Goal: Find specific page/section: Find specific page/section

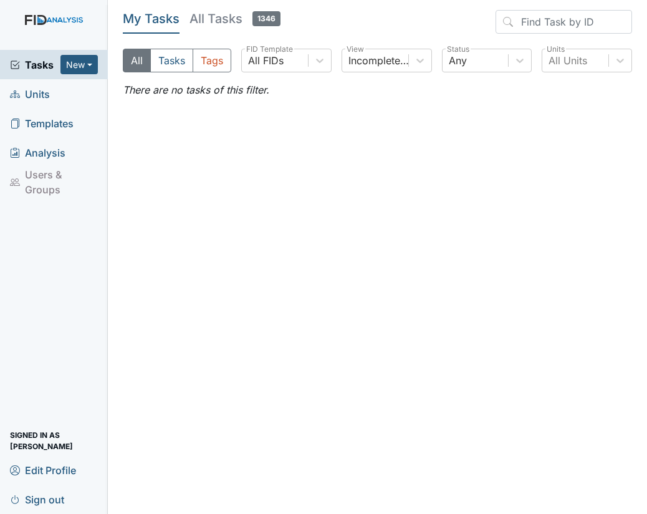
click at [47, 91] on span "Units" at bounding box center [30, 93] width 40 height 19
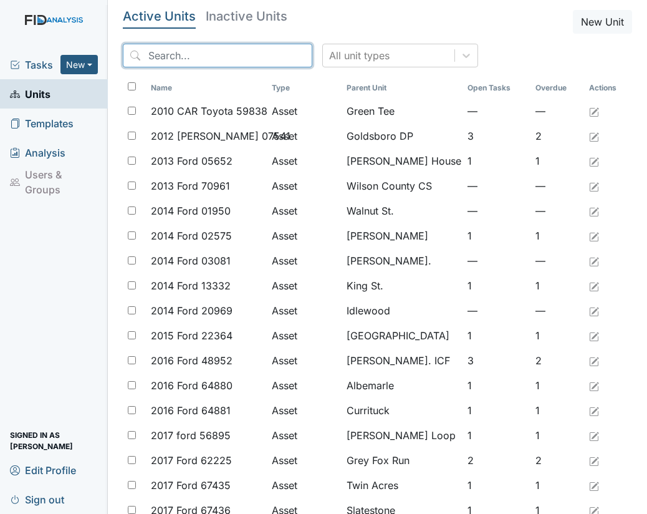
click at [198, 59] on input "search" at bounding box center [218, 56] width 190 height 24
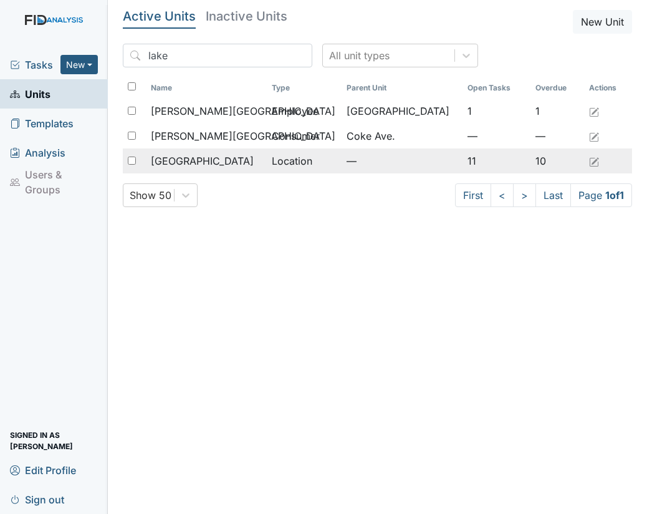
click at [185, 155] on span "[GEOGRAPHIC_DATA]" at bounding box center [202, 160] width 103 height 15
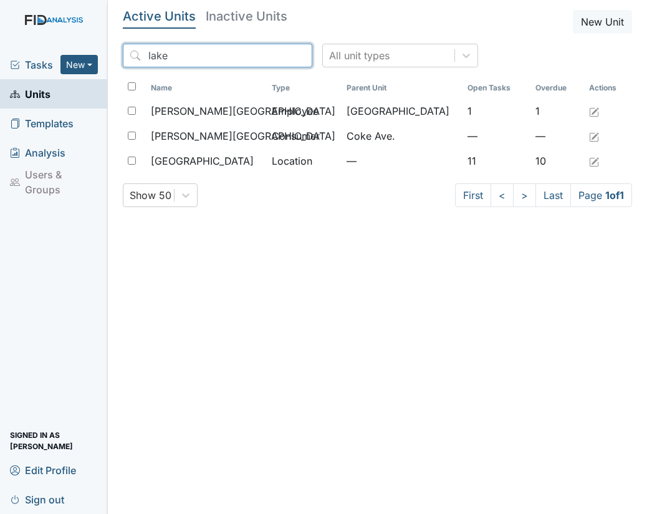
click at [183, 59] on input "lake" at bounding box center [218, 56] width 190 height 24
type input "l"
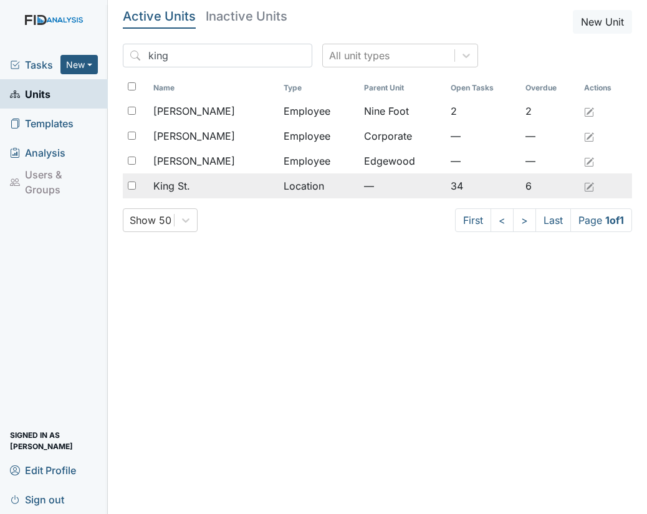
click at [178, 176] on td "King St." at bounding box center [213, 185] width 130 height 25
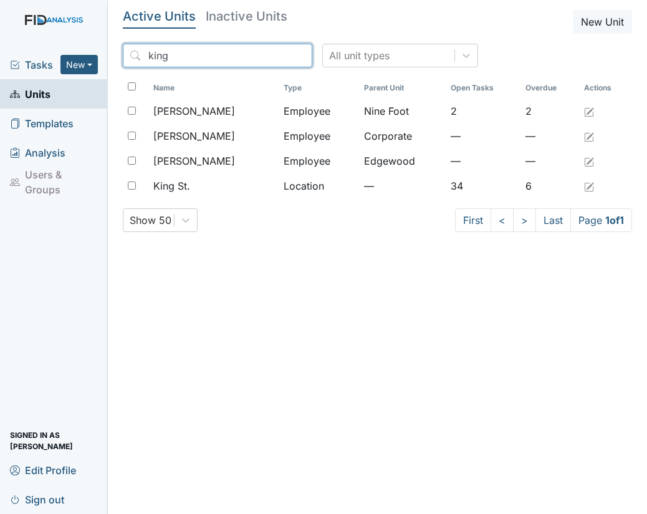
click at [173, 57] on input "king" at bounding box center [218, 56] width 190 height 24
type input "k"
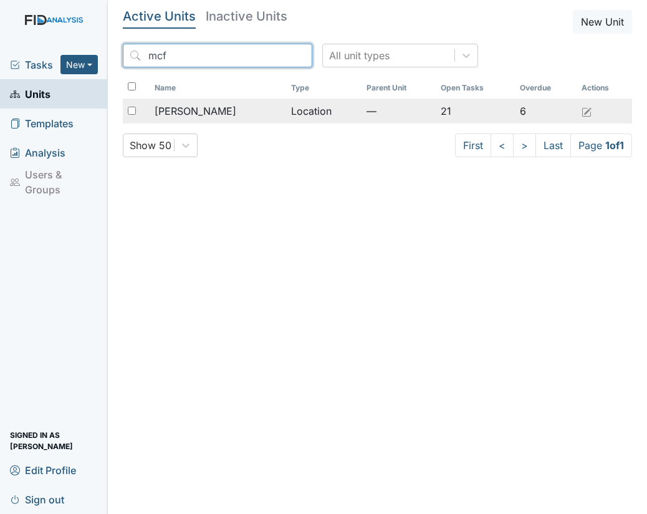
type input "mcf"
click at [191, 105] on span "McFarland" at bounding box center [196, 110] width 82 height 15
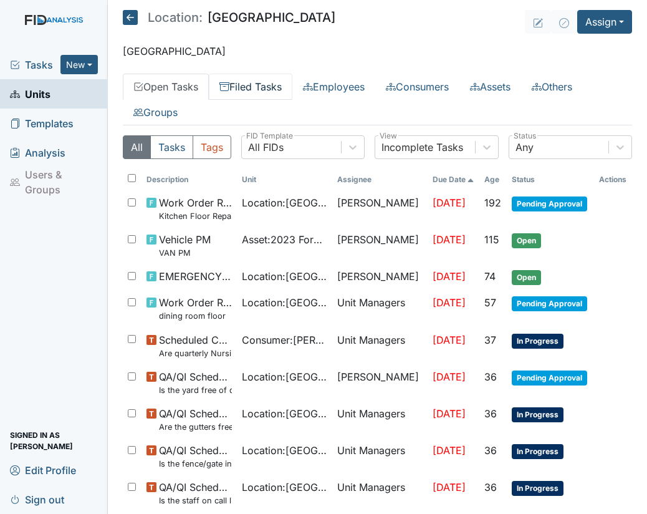
click at [258, 85] on link "Filed Tasks" at bounding box center [251, 87] width 84 height 26
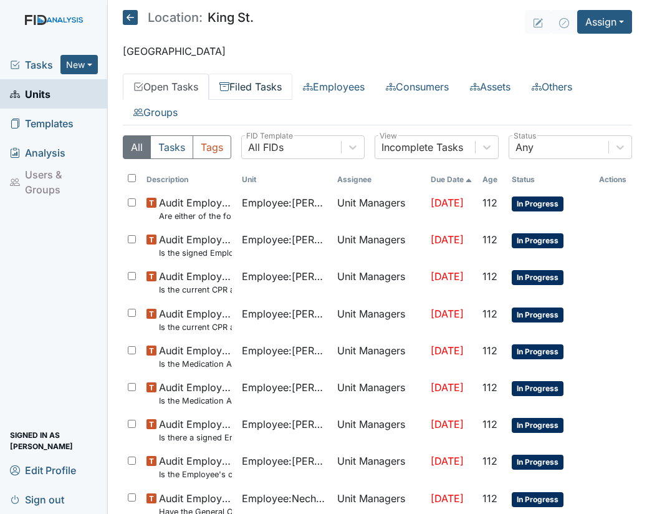
click at [268, 85] on link "Filed Tasks" at bounding box center [251, 87] width 84 height 26
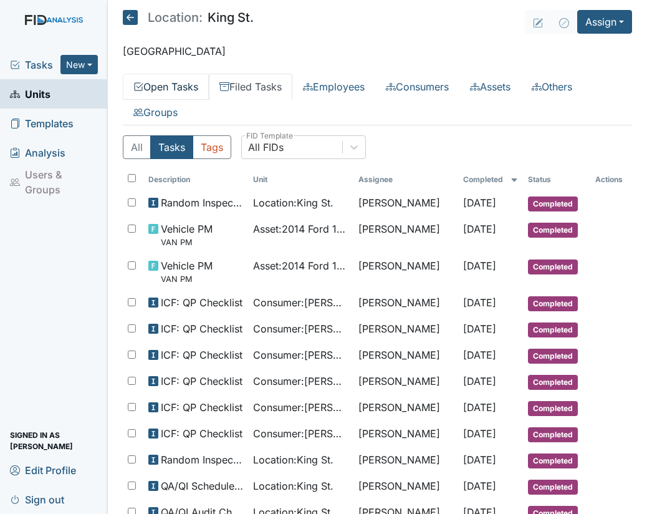
click at [170, 84] on link "Open Tasks" at bounding box center [166, 87] width 86 height 26
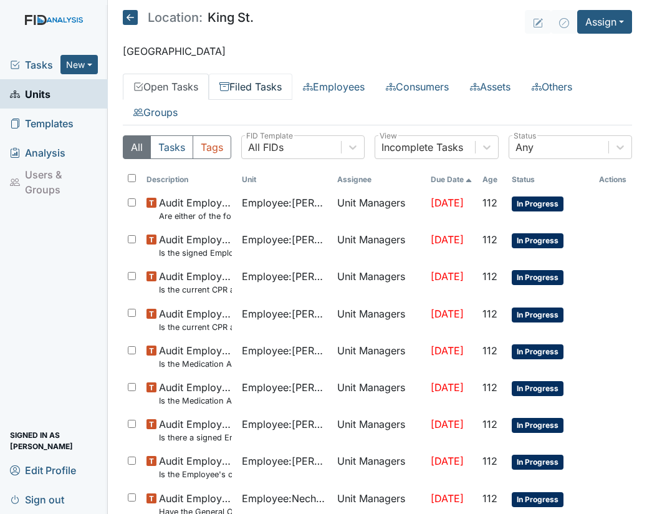
click at [261, 84] on link "Filed Tasks" at bounding box center [251, 87] width 84 height 26
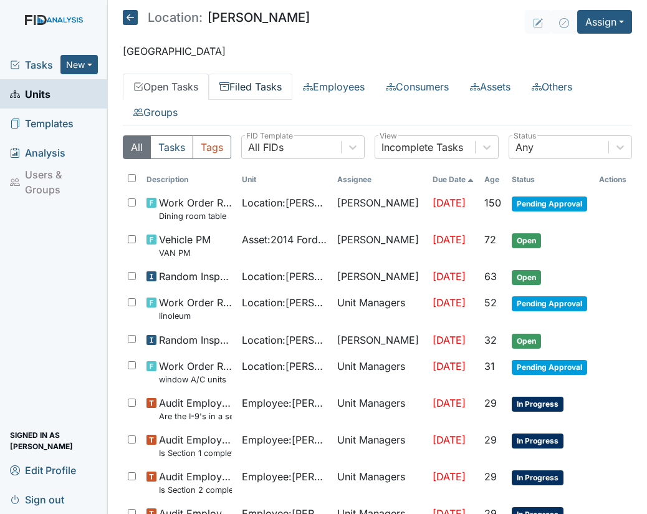
click at [267, 88] on link "Filed Tasks" at bounding box center [251, 87] width 84 height 26
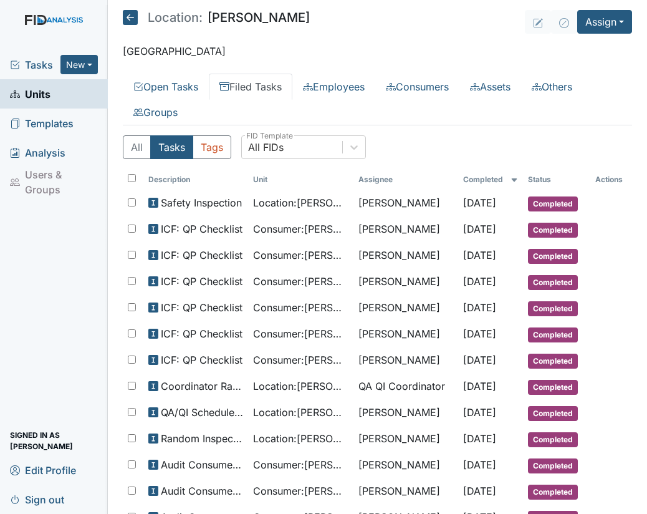
click at [41, 91] on span "Units" at bounding box center [30, 93] width 41 height 19
